Goal: Task Accomplishment & Management: Manage account settings

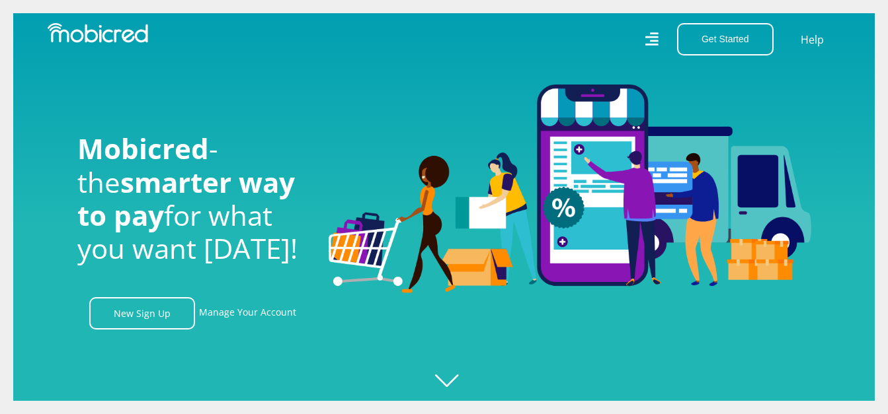
scroll to position [66, 0]
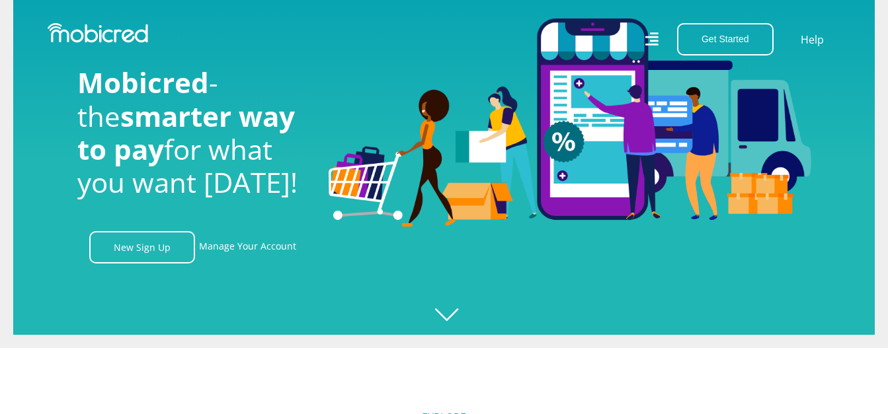
click at [231, 250] on link "Manage Your Account" at bounding box center [247, 247] width 97 height 32
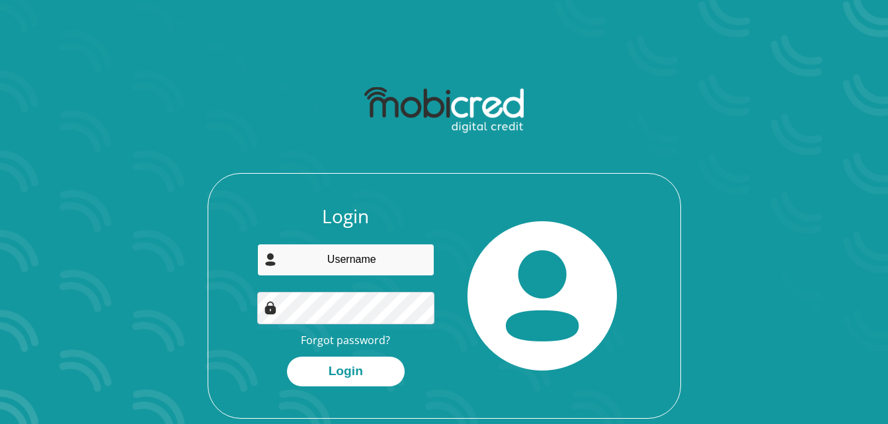
click at [364, 265] on input "email" at bounding box center [345, 260] width 177 height 32
type input "alison@gatewaymetal.co.za"
click at [287, 357] on button "Login" at bounding box center [346, 372] width 118 height 30
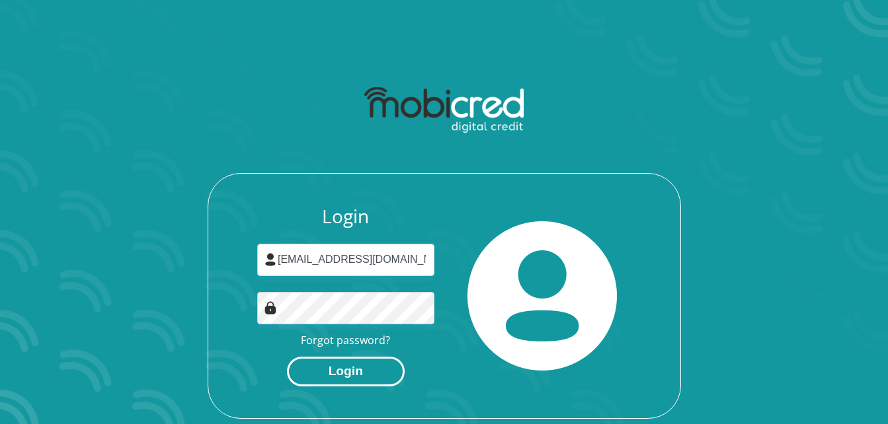
click at [361, 365] on button "Login" at bounding box center [346, 372] width 118 height 30
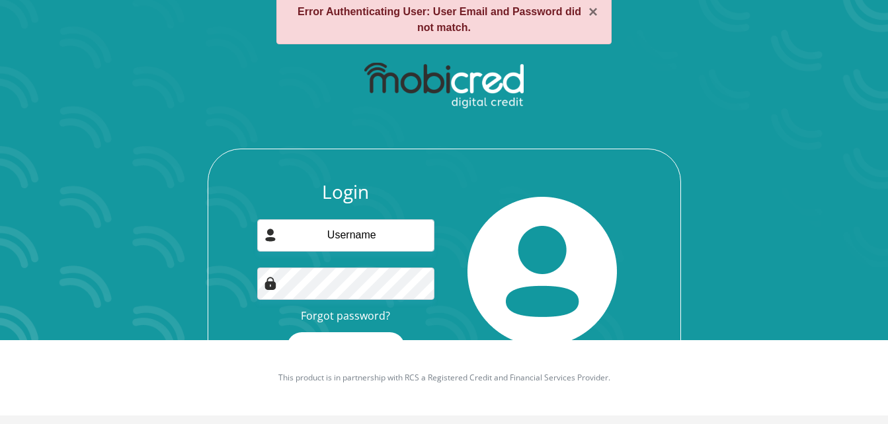
scroll to position [85, 0]
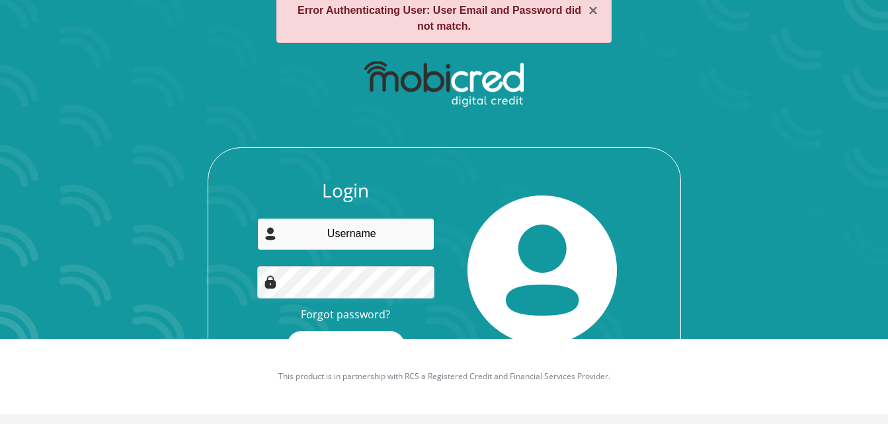
click at [381, 236] on input "email" at bounding box center [345, 234] width 177 height 32
type input "[EMAIL_ADDRESS][DOMAIN_NAME]"
click at [287, 331] on button "Login" at bounding box center [346, 346] width 118 height 30
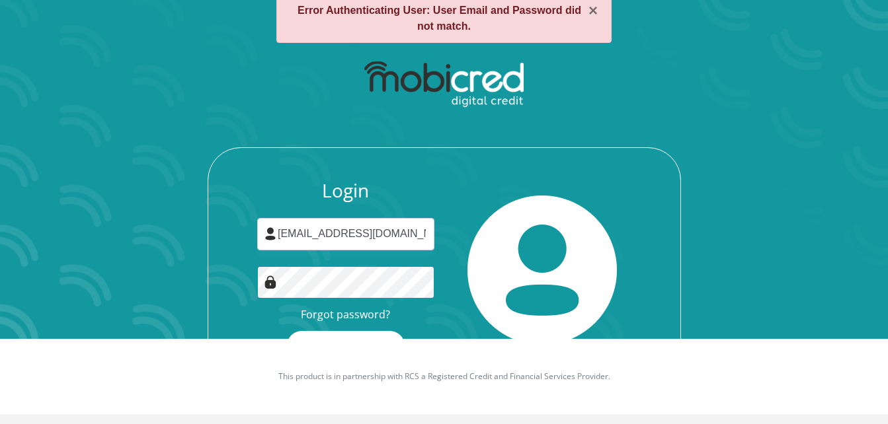
click at [287, 331] on button "Login" at bounding box center [346, 346] width 118 height 30
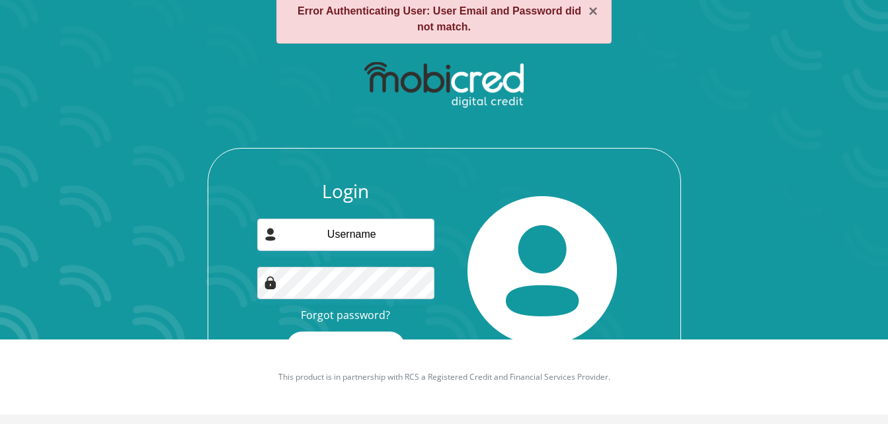
scroll to position [85, 0]
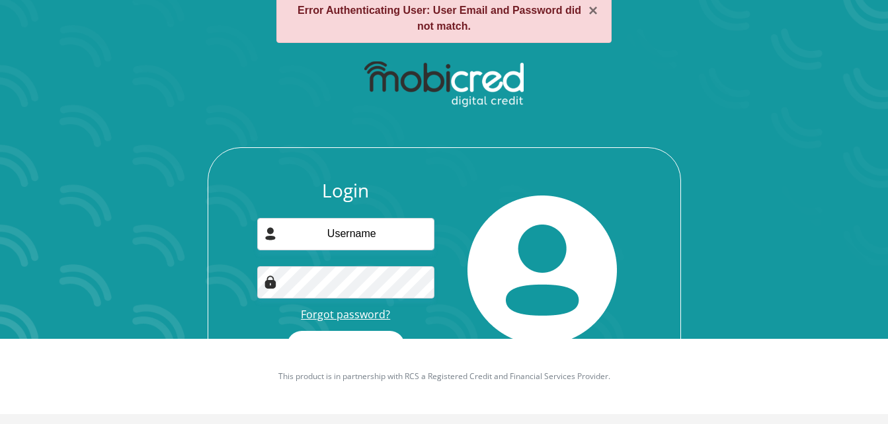
click at [365, 314] on link "Forgot password?" at bounding box center [345, 314] width 89 height 15
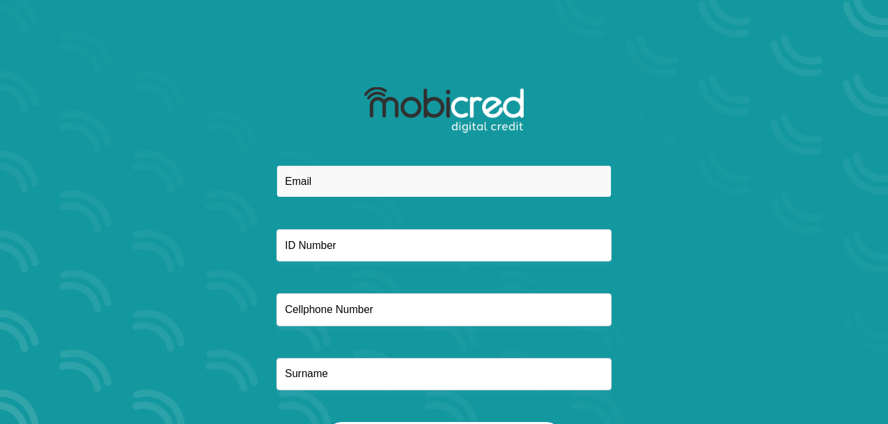
click at [365, 182] on input "email" at bounding box center [443, 181] width 335 height 32
type input "[EMAIL_ADDRESS][DOMAIN_NAME]"
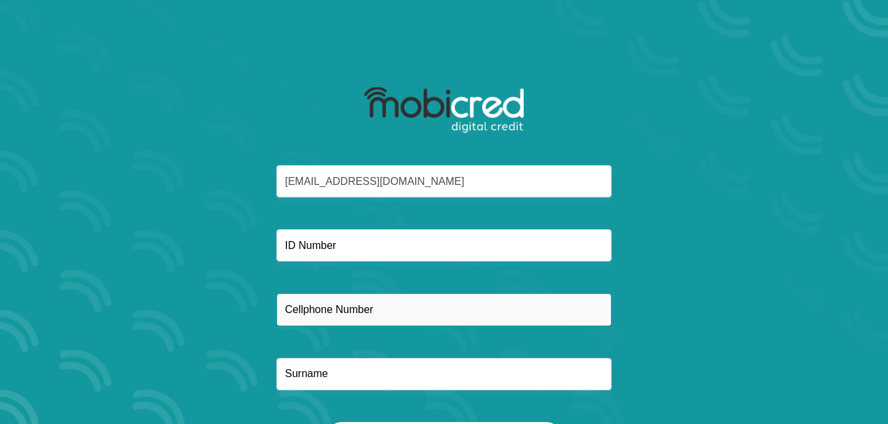
type input "0748108170"
type input "[PERSON_NAME]"
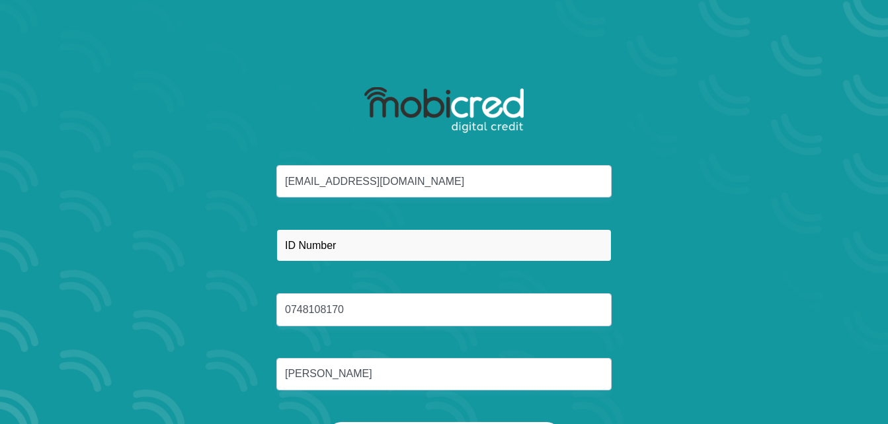
click at [372, 242] on input "text" at bounding box center [443, 245] width 335 height 32
type input "7807020151081"
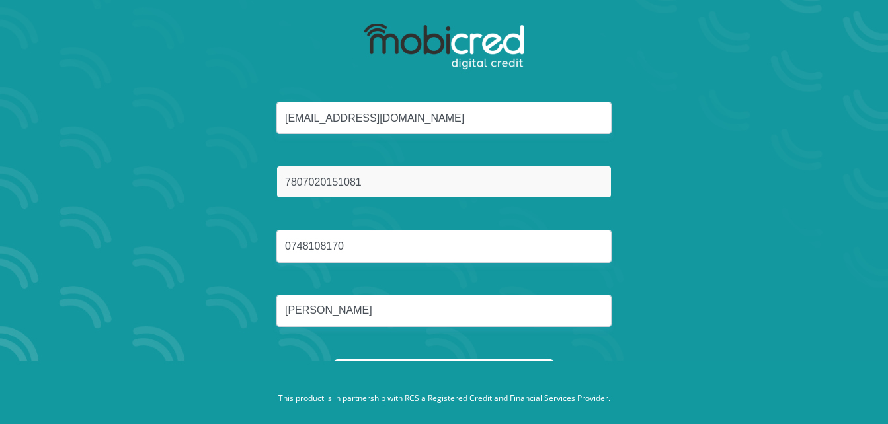
scroll to position [75, 0]
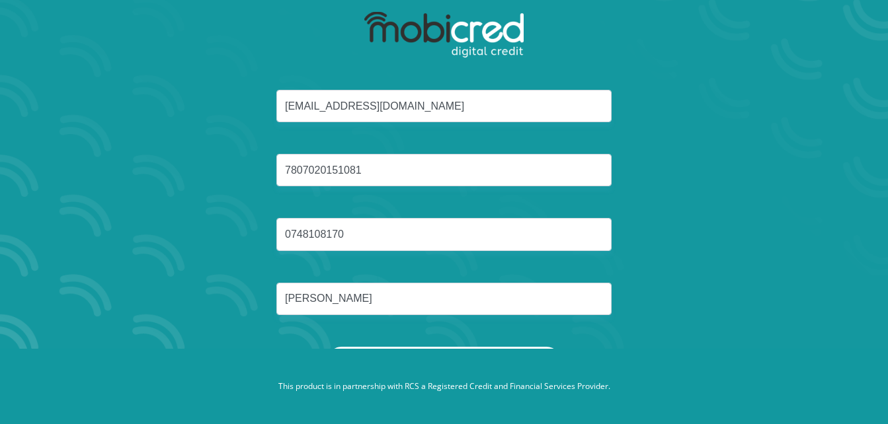
click at [454, 347] on button "Reset Password" at bounding box center [443, 362] width 234 height 30
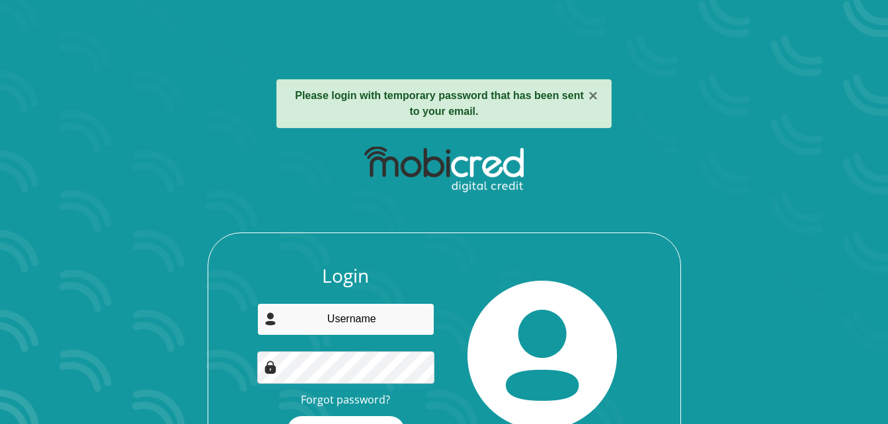
click at [379, 309] on input "email" at bounding box center [345, 319] width 177 height 32
type input "alison@gatewaymetal.co.za"
click at [287, 416] on button "Login" at bounding box center [346, 431] width 118 height 30
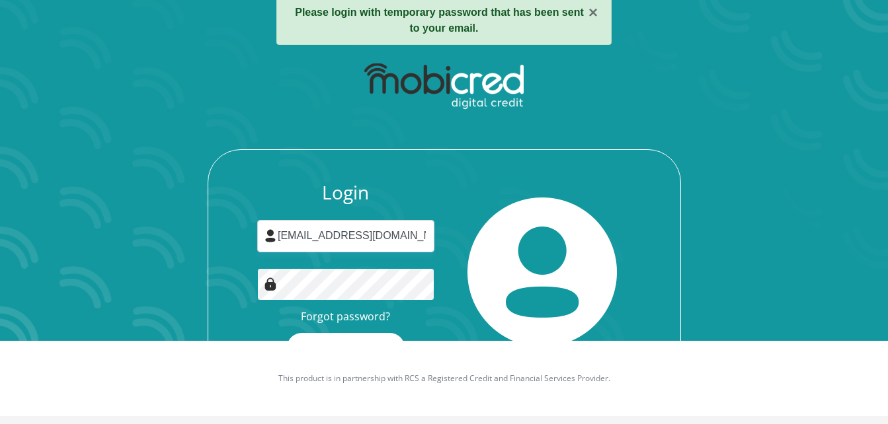
scroll to position [85, 0]
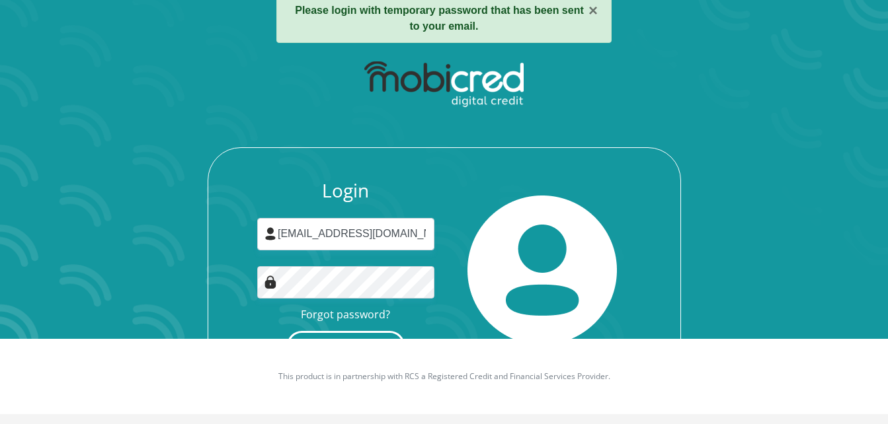
click at [380, 334] on button "Login" at bounding box center [346, 346] width 118 height 30
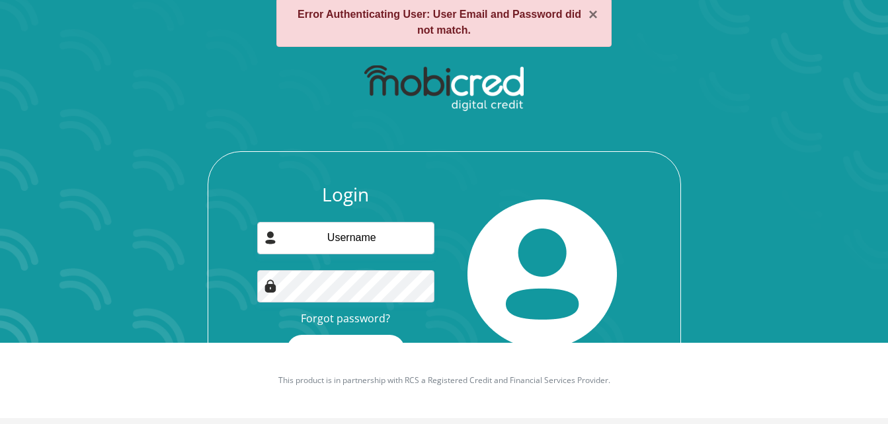
scroll to position [85, 0]
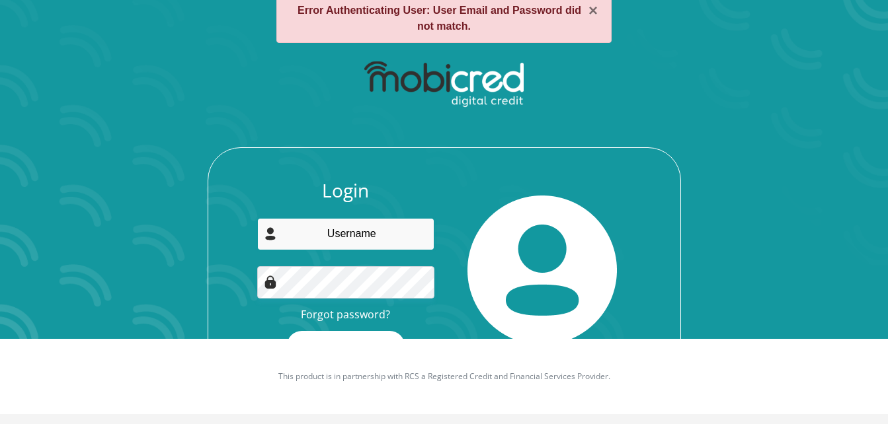
click at [346, 237] on input "email" at bounding box center [345, 234] width 177 height 32
click at [422, 235] on input "alison@gatewaymetal.co.za" at bounding box center [345, 234] width 177 height 32
type input "a"
type input "alison@gatewaymetal.co.za"
click at [287, 331] on button "Login" at bounding box center [346, 346] width 118 height 30
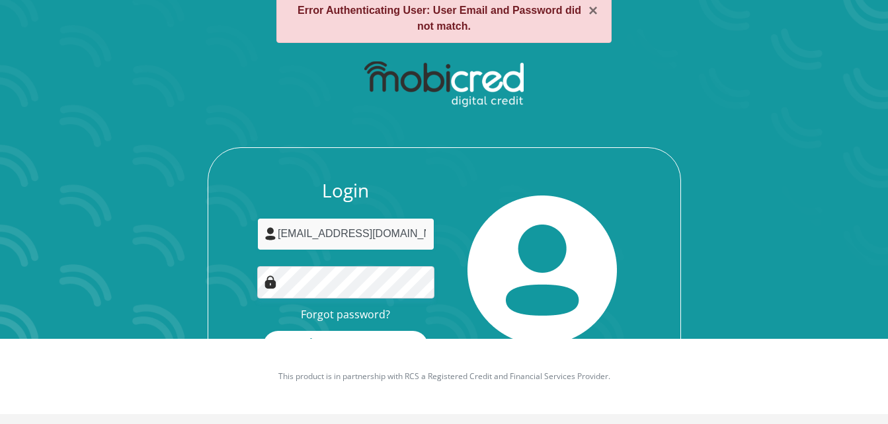
scroll to position [0, 0]
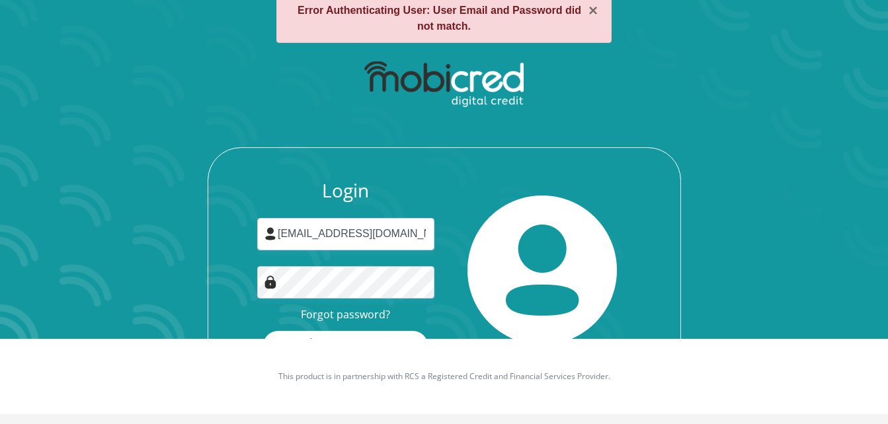
click at [653, 348] on footer "This product is in partnership with RCS a Registered Credit and Financial Servi…" at bounding box center [444, 376] width 888 height 75
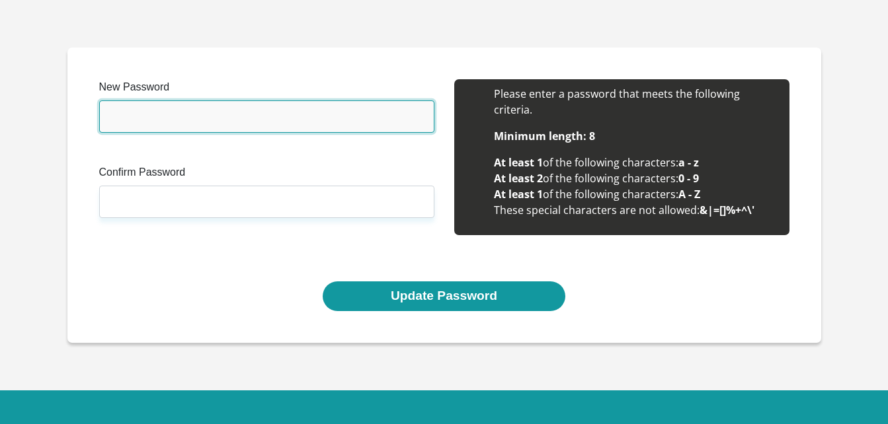
click at [230, 114] on input "New Password" at bounding box center [266, 116] width 335 height 32
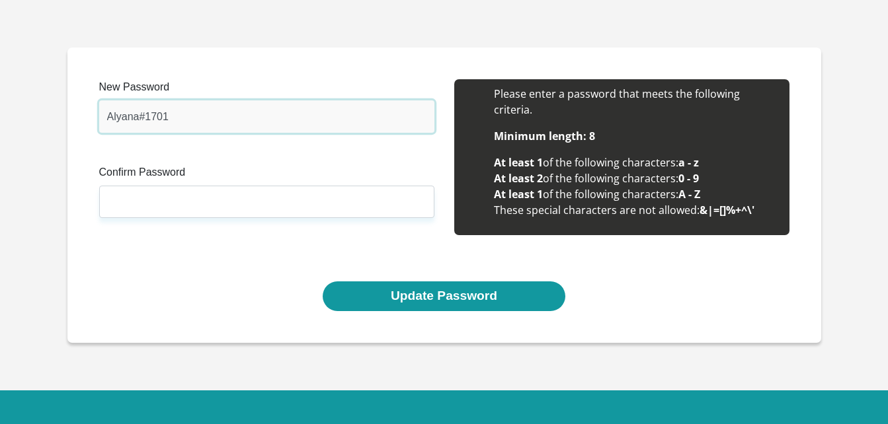
type input "Alyana#1701"
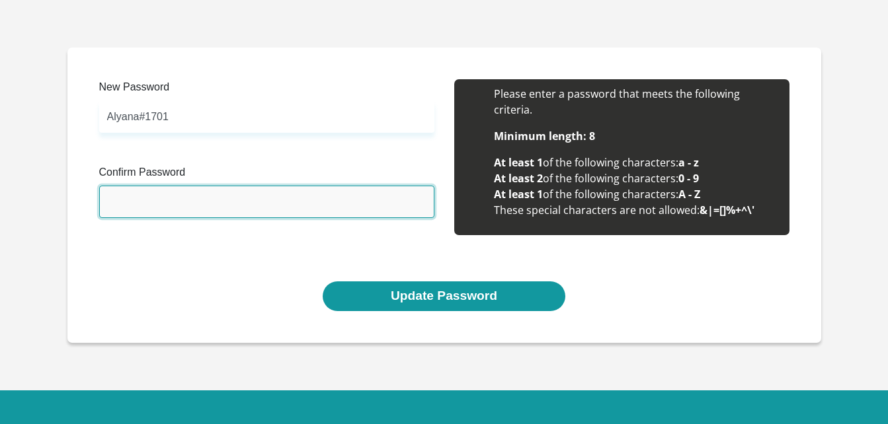
drag, startPoint x: 138, startPoint y: 200, endPoint x: 189, endPoint y: 190, distance: 51.8
click at [138, 200] on input "Confirm Password" at bounding box center [266, 202] width 335 height 32
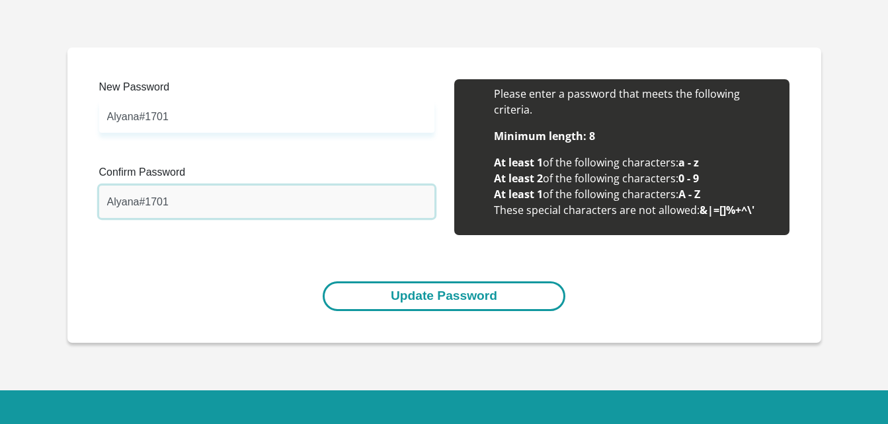
type input "Alyana#1701"
click at [434, 293] on button "Update Password" at bounding box center [444, 297] width 243 height 30
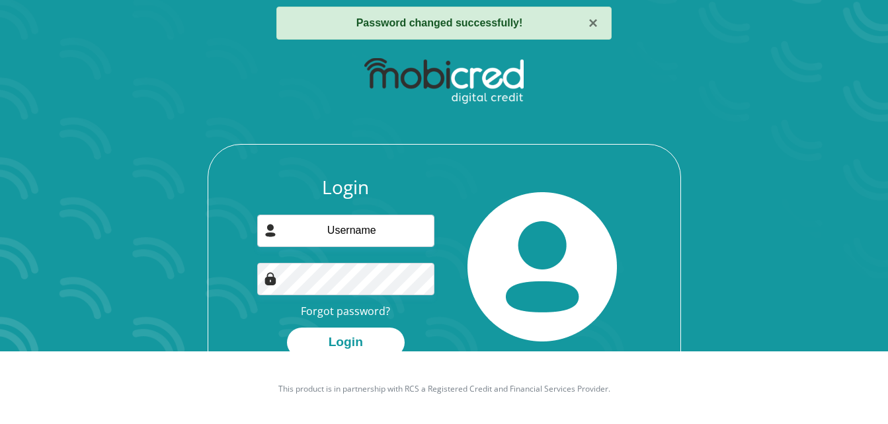
scroll to position [75, 0]
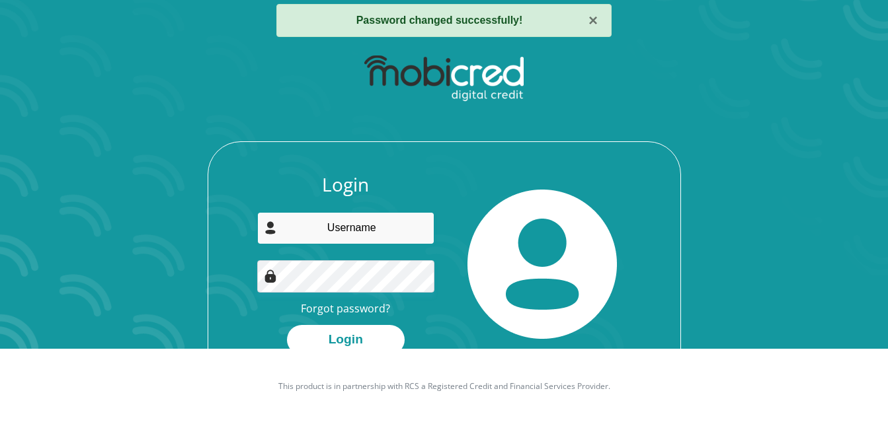
click at [321, 229] on input "email" at bounding box center [345, 228] width 177 height 32
type input "[EMAIL_ADDRESS][DOMAIN_NAME]"
click at [287, 325] on button "Login" at bounding box center [346, 340] width 118 height 30
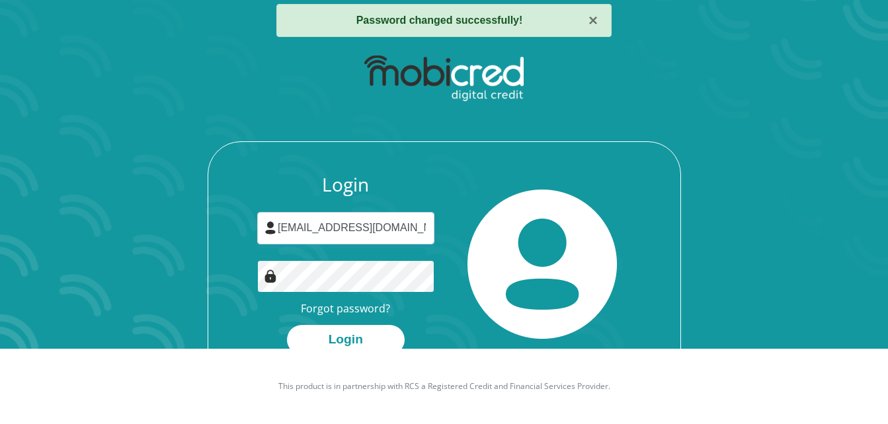
click at [287, 325] on button "Login" at bounding box center [346, 340] width 118 height 30
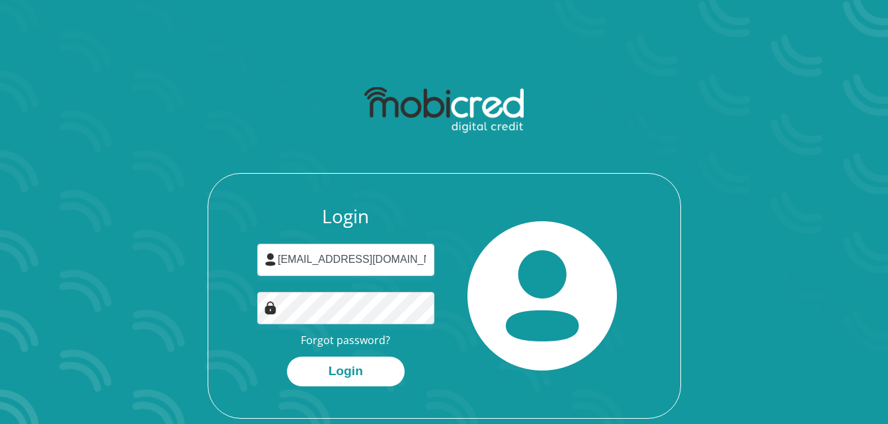
scroll to position [75, 0]
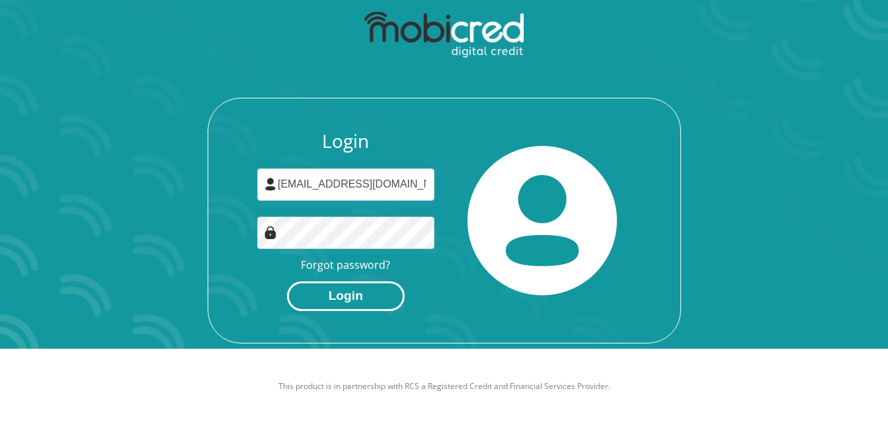
click at [355, 289] on button "Login" at bounding box center [346, 297] width 118 height 30
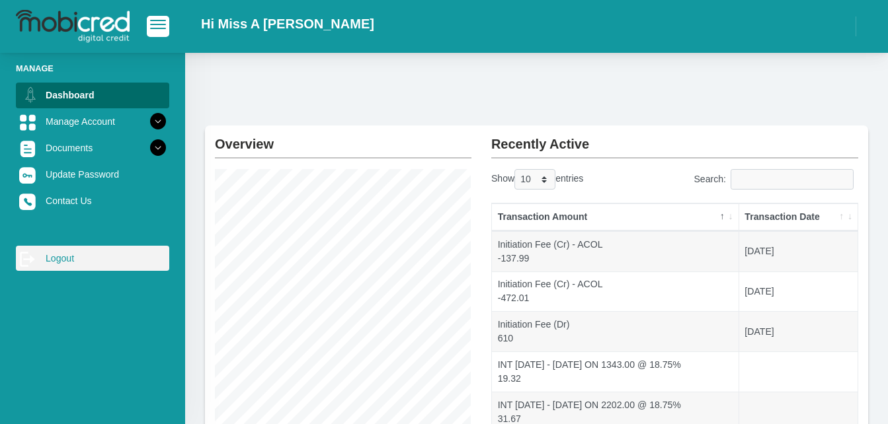
click at [54, 255] on link "log out Logout" at bounding box center [92, 258] width 153 height 25
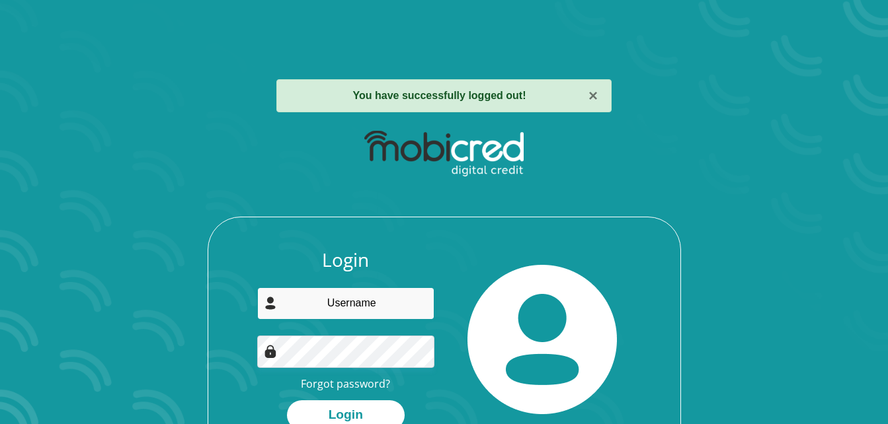
click at [352, 297] on input "email" at bounding box center [345, 303] width 177 height 32
type input "[EMAIL_ADDRESS][DOMAIN_NAME]"
